Goal: Transaction & Acquisition: Subscribe to service/newsletter

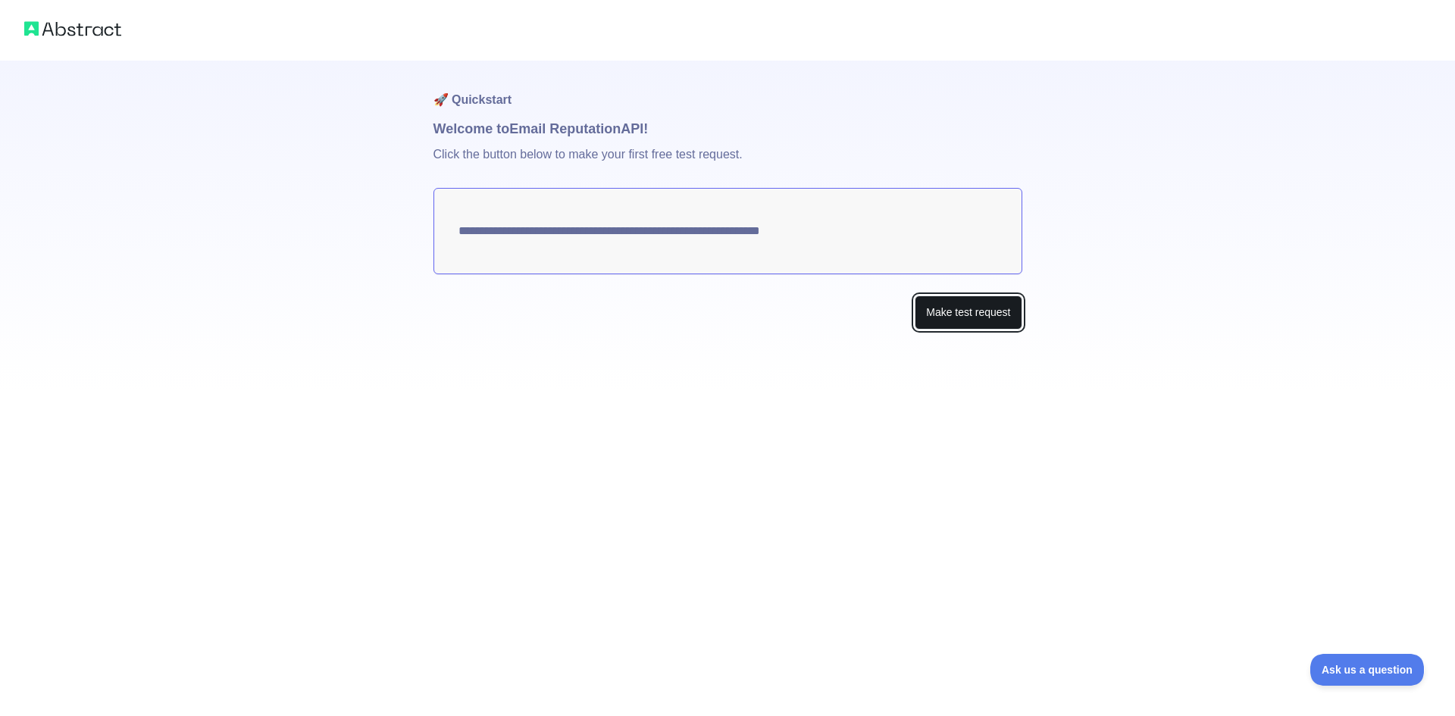
click at [951, 317] on button "Make test request" at bounding box center [967, 312] width 107 height 34
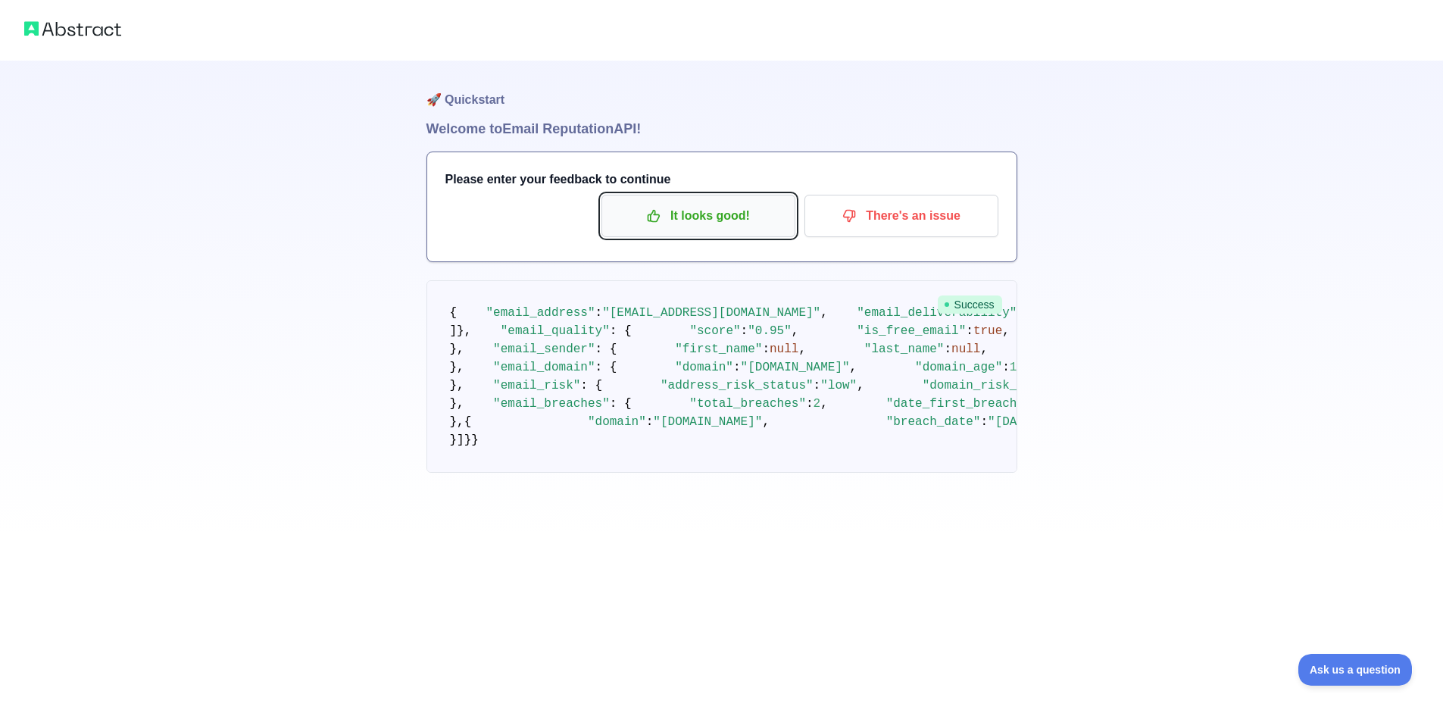
click at [705, 217] on p "It looks good!" at bounding box center [698, 216] width 171 height 26
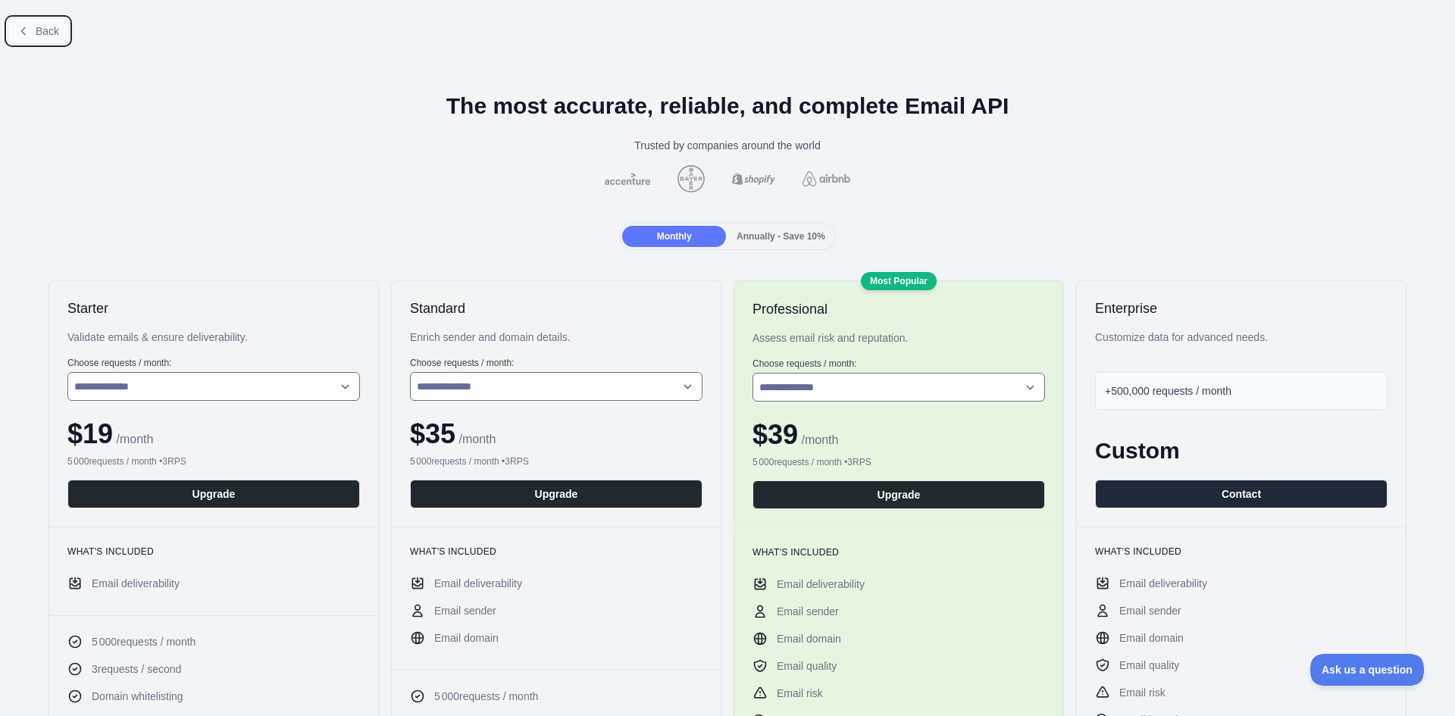
click at [46, 27] on span "Back" at bounding box center [47, 31] width 23 height 12
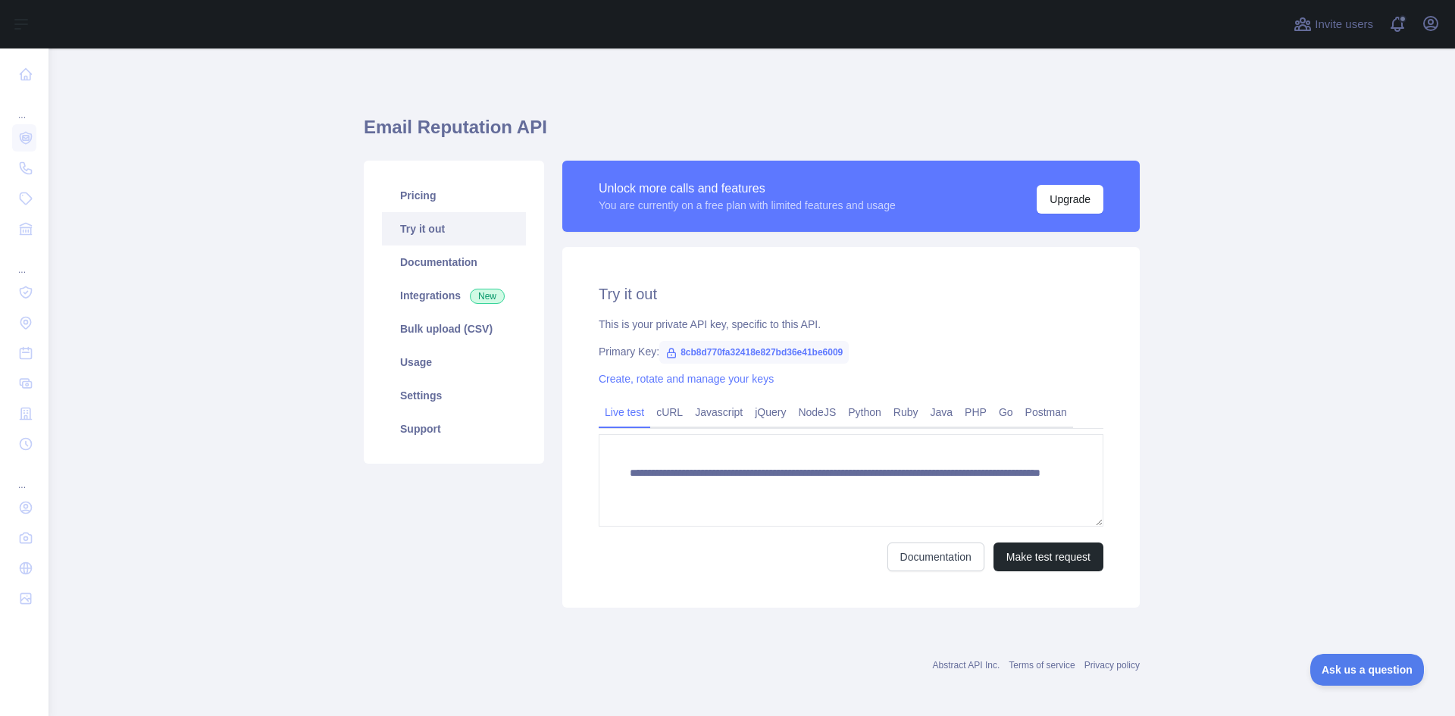
click at [735, 351] on span "8cb8d770fa32418e827bd36e41be6009" at bounding box center [753, 352] width 189 height 23
